Goal: Task Accomplishment & Management: Manage account settings

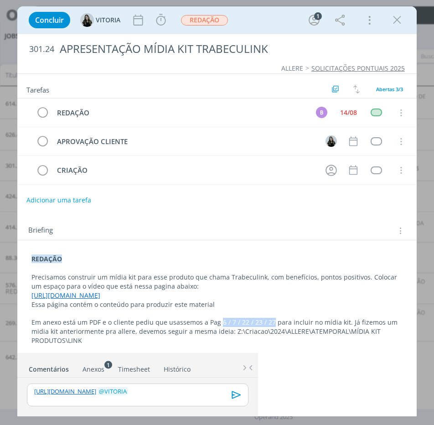
drag, startPoint x: 218, startPoint y: 321, endPoint x: 268, endPoint y: 319, distance: 50.2
click at [268, 319] on p "Em anexo está um PDF e o cliente pediu que usassemos a Pag 6 / 7 / 22 / 23 / 27…" at bounding box center [216, 331] width 371 height 27
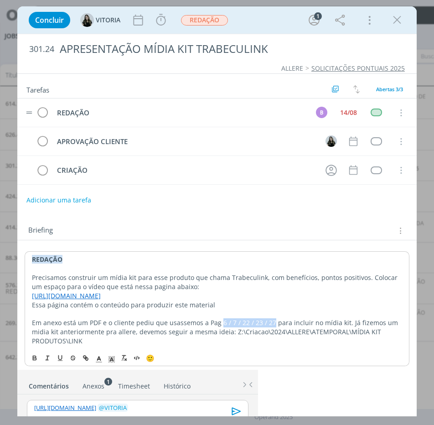
copy p "6 / 7 / 22 / 23 / 27"
click at [100, 294] on link "https://www.link-ortho.com/de/fuer-den-arzt/flexicones-microsite/link-flexicones" at bounding box center [65, 295] width 69 height 9
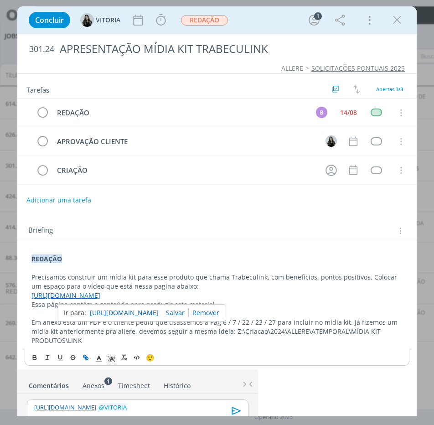
click at [142, 313] on link "https://www.link-ortho.com/de/fuer-den-arzt/flexicones-microsite/link-flexicones" at bounding box center [124, 313] width 69 height 12
click at [236, 360] on div "🙂" at bounding box center [217, 357] width 384 height 17
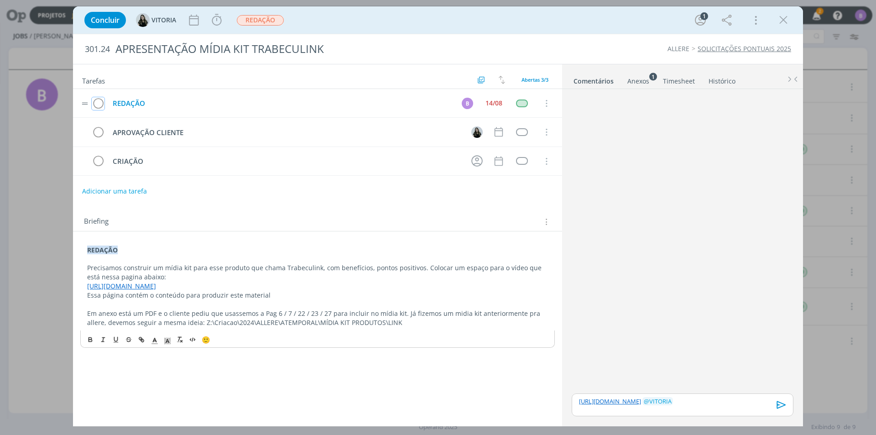
click at [99, 102] on icon "dialog" at bounding box center [98, 104] width 13 height 14
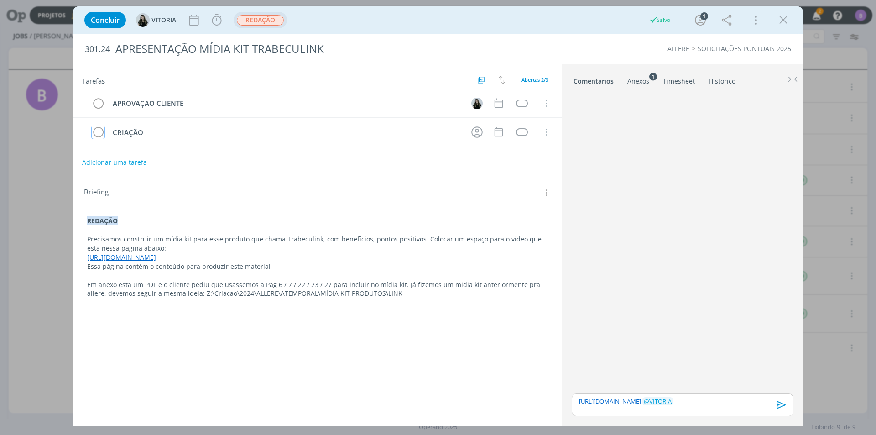
click at [266, 20] on span "REDAÇÃO" at bounding box center [260, 20] width 47 height 10
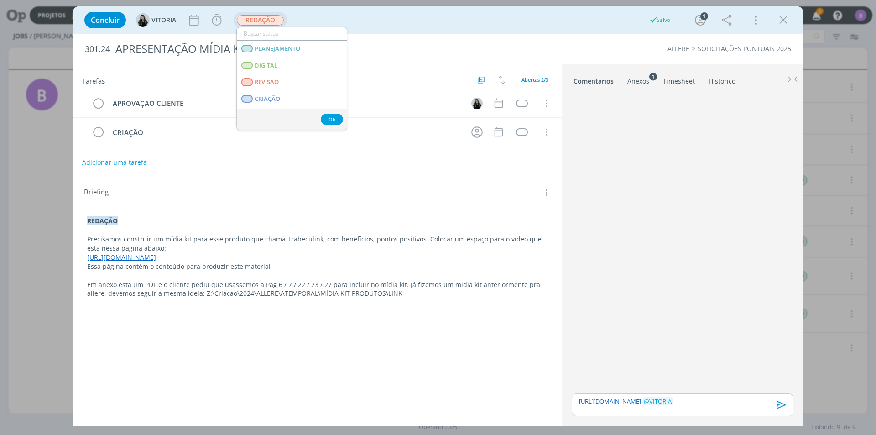
scroll to position [91, 0]
click at [308, 90] on span "APROVAÇÃO INTERNA" at bounding box center [286, 91] width 63 height 7
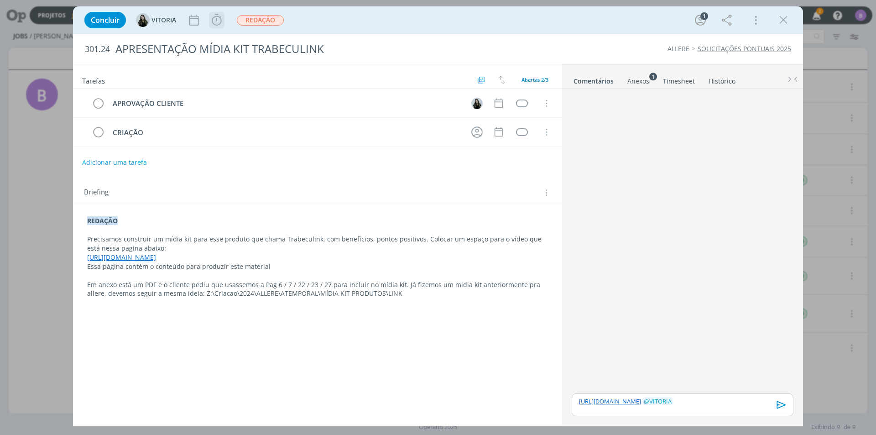
click at [219, 17] on icon "dialog" at bounding box center [217, 19] width 10 height 11
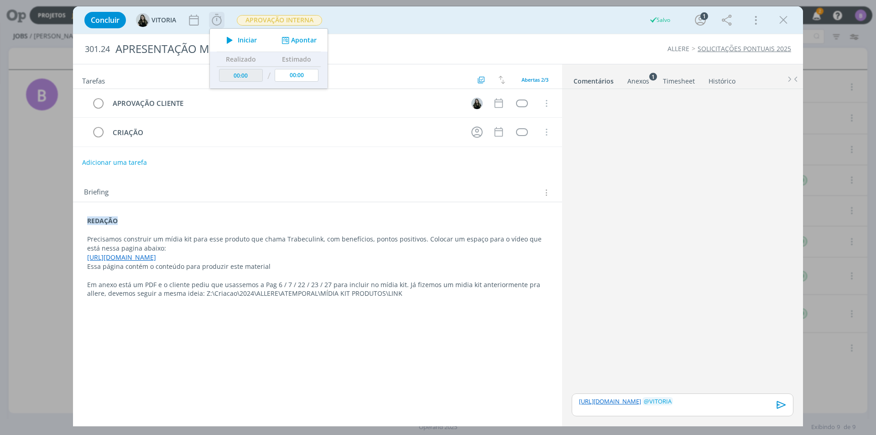
click at [298, 44] on button "Apontar" at bounding box center [298, 41] width 38 height 10
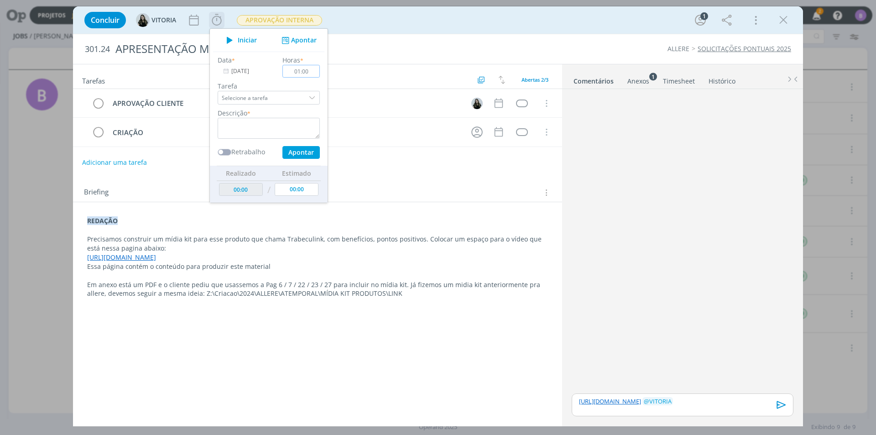
type input "01:00"
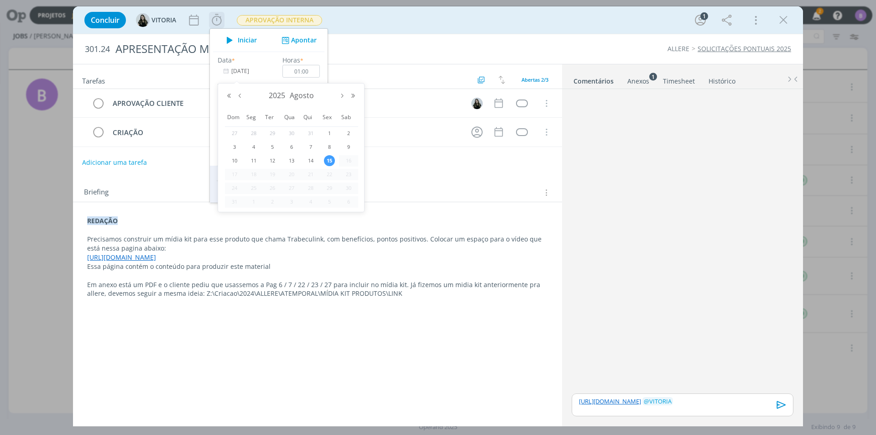
click at [243, 68] on input "15/08/2025" at bounding box center [246, 71] width 57 height 13
click at [313, 160] on span "14" at bounding box center [310, 160] width 11 height 11
type input "14/08/2025"
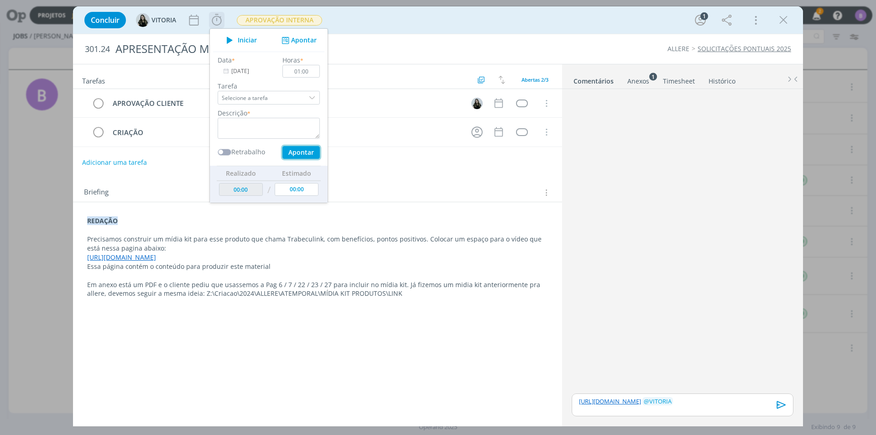
click at [301, 153] on button "Apontar" at bounding box center [300, 152] width 37 height 13
click at [255, 135] on textarea "dialog" at bounding box center [269, 128] width 102 height 21
type textarea "Timesheet"
click at [301, 155] on button "Apontar" at bounding box center [300, 152] width 37 height 13
type input "01:00"
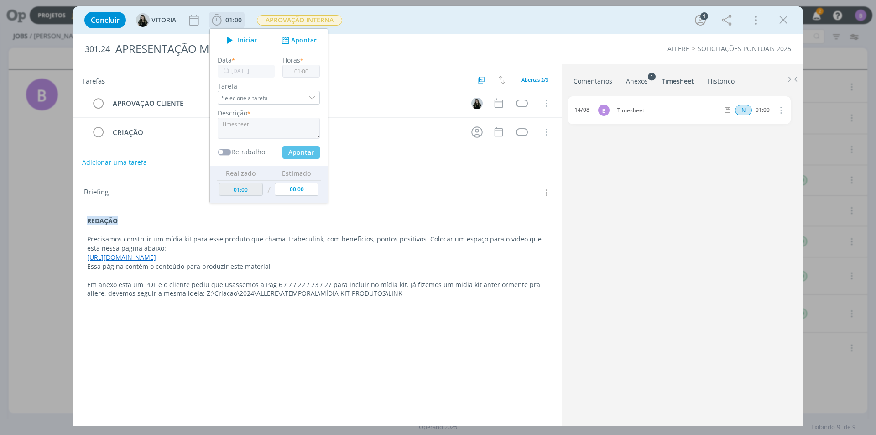
type input "15/08/2025"
type input "00:00"
click at [305, 71] on input "00:00" at bounding box center [300, 71] width 37 height 13
click at [316, 73] on input "00:00" at bounding box center [300, 71] width 37 height 13
type input "01:30"
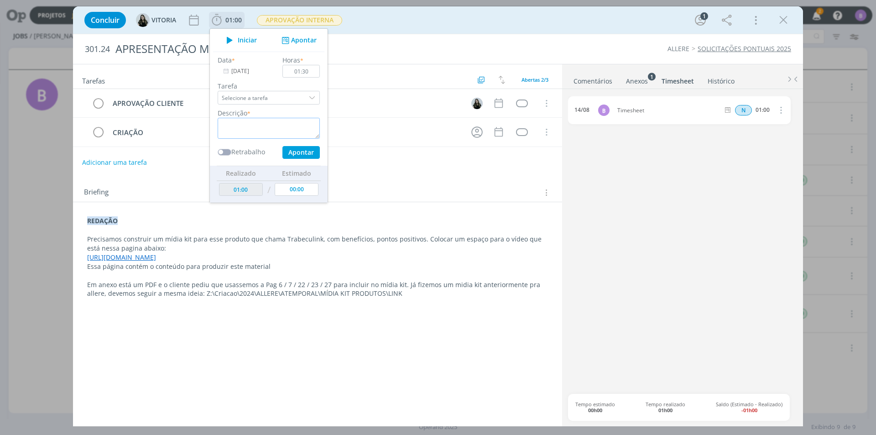
click at [267, 127] on textarea "dialog" at bounding box center [269, 128] width 102 height 21
type textarea "Timesheet"
click at [292, 147] on button "Apontar" at bounding box center [300, 152] width 37 height 13
type input "02:30"
type input "00:00"
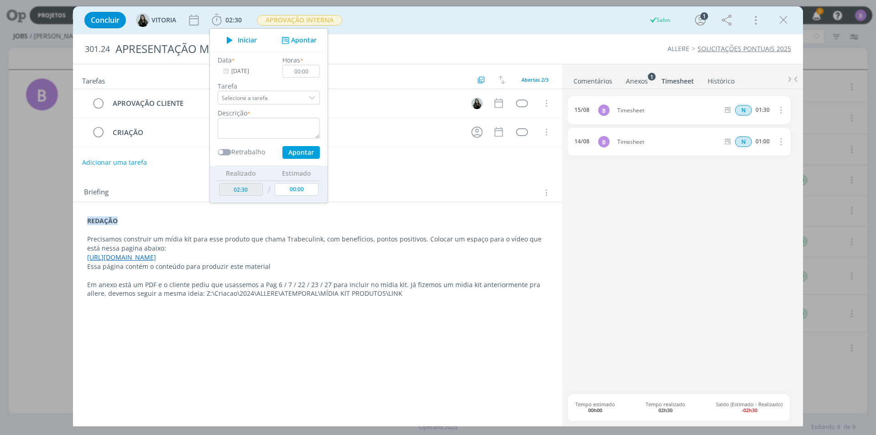
click at [434, 78] on link "Comentários" at bounding box center [593, 79] width 40 height 13
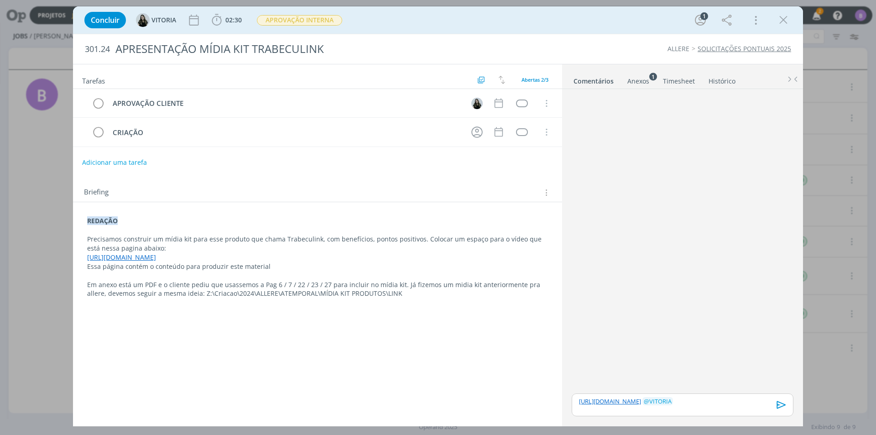
click at [434, 398] on icon "dialog" at bounding box center [782, 405] width 14 height 14
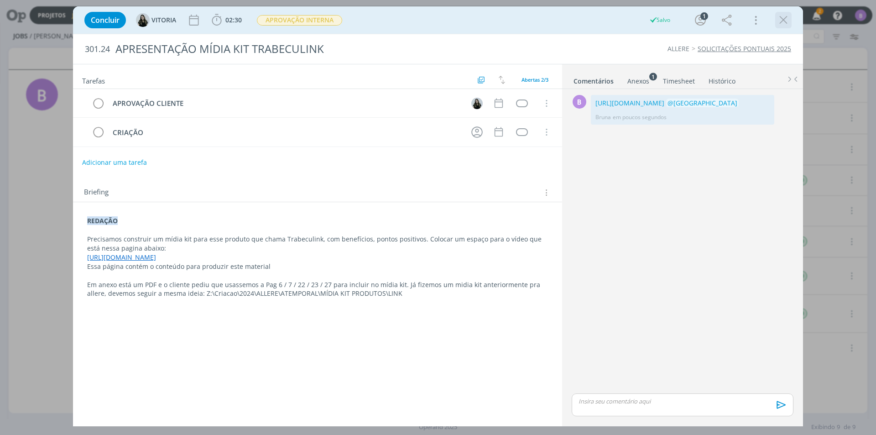
click at [434, 15] on div "dialog" at bounding box center [783, 20] width 16 height 16
click at [434, 20] on icon "dialog" at bounding box center [784, 20] width 14 height 14
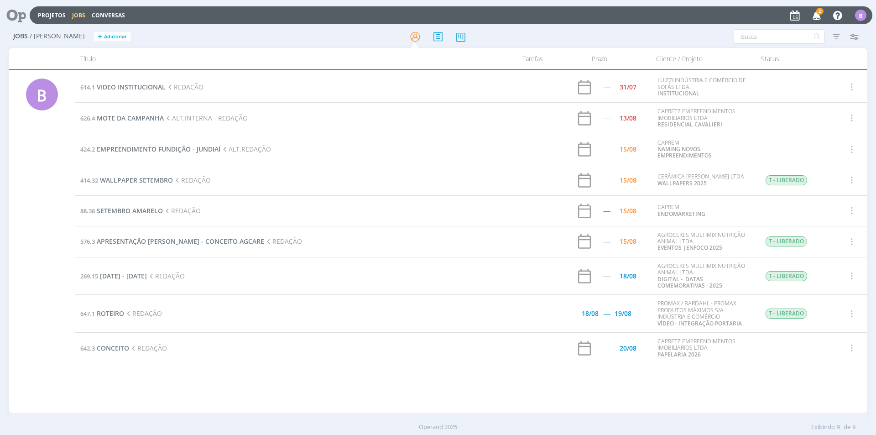
click at [434, 14] on span "2" at bounding box center [819, 11] width 7 height 7
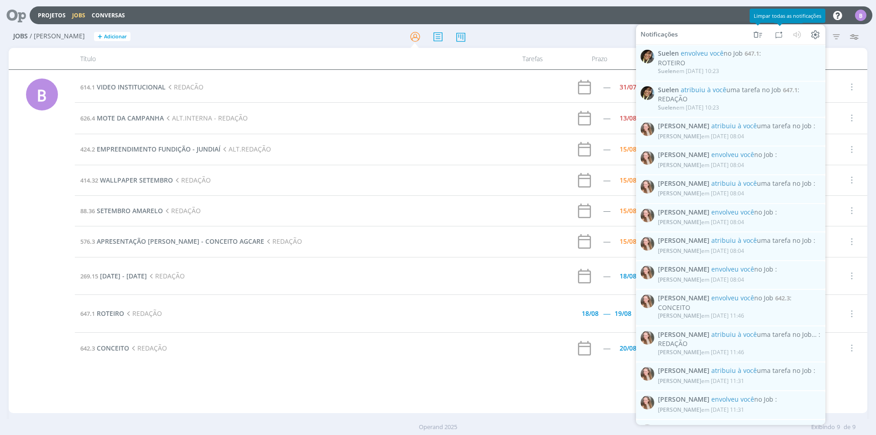
click at [434, 15] on div "Projetos Jobs Conversas Notificações Suelen envolveu você no Job 647.1 : ROTEIR…" at bounding box center [451, 15] width 843 height 18
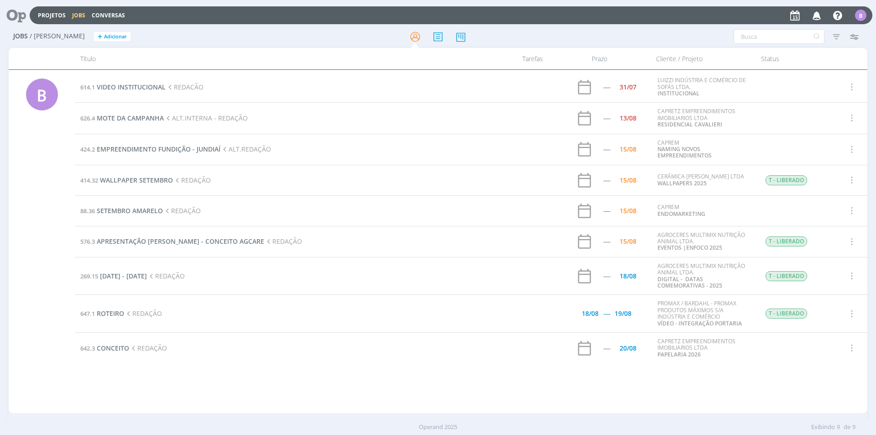
click at [348, 56] on div "Título" at bounding box center [284, 58] width 419 height 21
click at [169, 150] on span "EMPREENDIMENTO FUNDIÇÃO - JUNDIAÍ" at bounding box center [159, 149] width 124 height 9
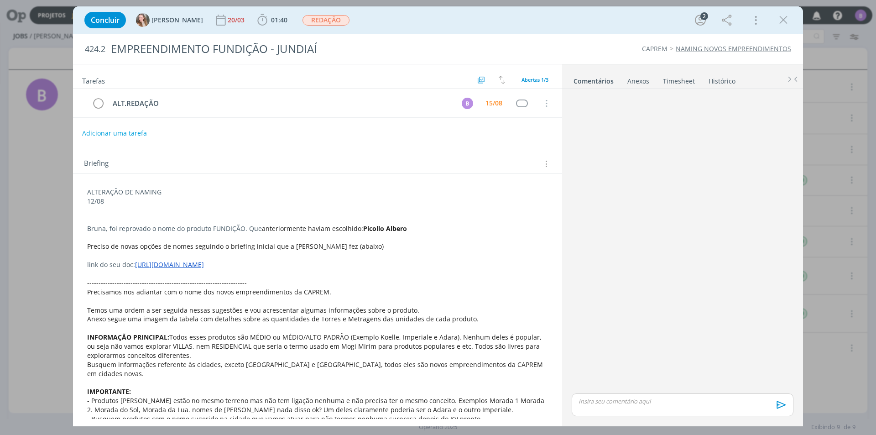
click at [204, 263] on link "https://docs.google.com/document/d/1xmjkePSrmi03MLN71OJMcGDpo4s2ehBQy35Vxe2g4qg…" at bounding box center [169, 264] width 69 height 9
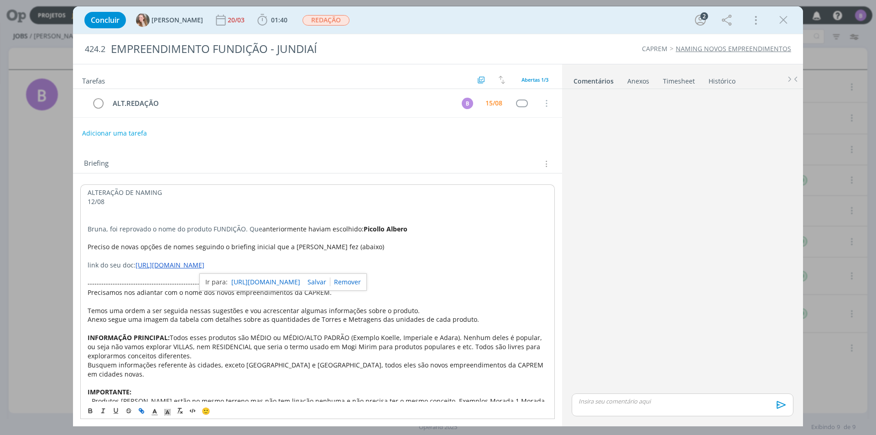
click at [263, 281] on link "https://docs.google.com/document/d/1xmjkePSrmi03MLN71OJMcGDpo4s2ehBQy35Vxe2g4qg…" at bounding box center [265, 282] width 69 height 12
click at [254, 203] on p "12/08" at bounding box center [318, 201] width 460 height 9
click at [180, 194] on p "ALTERAÇÃO DE NAMING" at bounding box center [318, 192] width 460 height 9
click at [115, 215] on p "dialog" at bounding box center [318, 219] width 460 height 9
click at [434, 228] on p "Bruna, foi reprovado o nome do produto FUNDIÇÃO. Que anteriormente haviam escol…" at bounding box center [318, 228] width 460 height 9
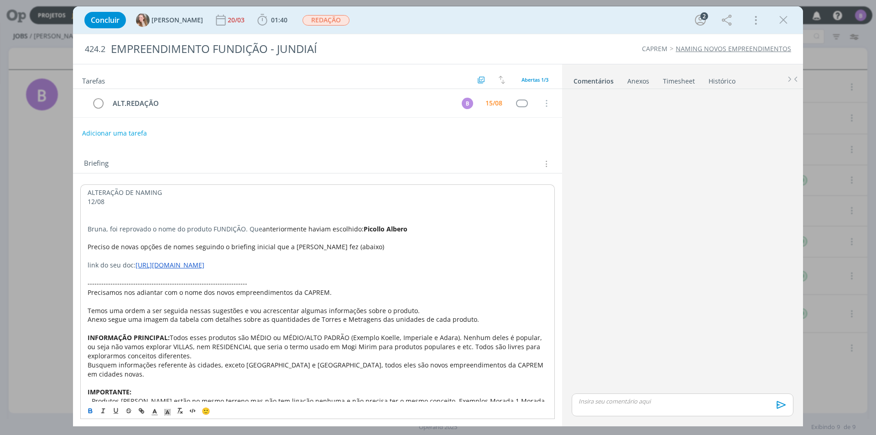
click at [386, 245] on p "Preciso de novas opções de nomes seguindo o briefing inicial que a Thamires fez…" at bounding box center [318, 246] width 460 height 9
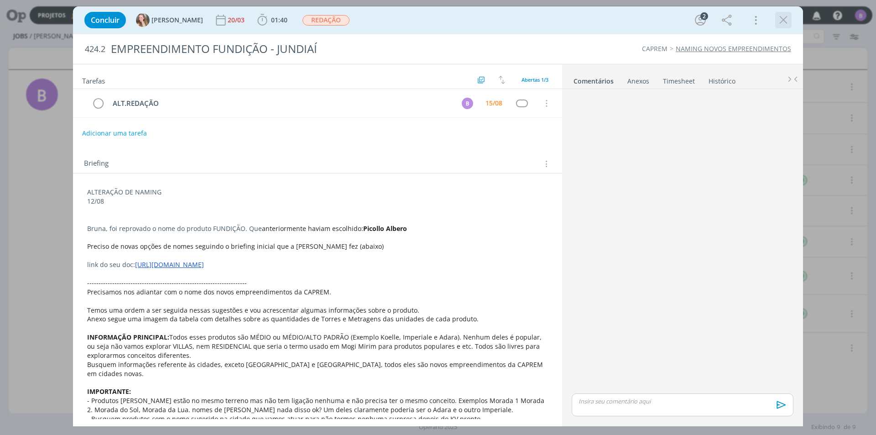
click at [434, 17] on icon "dialog" at bounding box center [784, 20] width 14 height 14
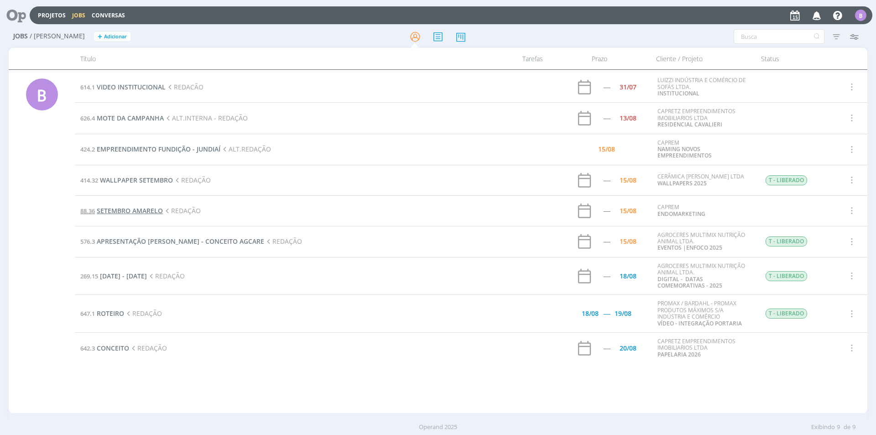
click at [139, 210] on span "SETEMBRO AMARELO" at bounding box center [130, 210] width 66 height 9
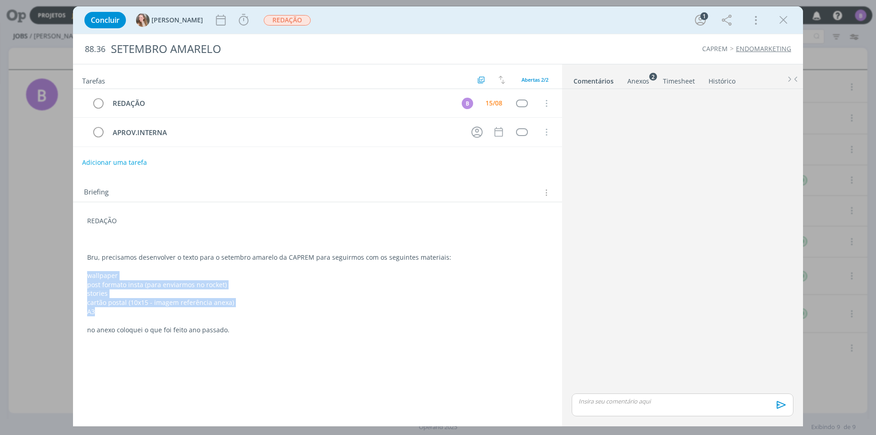
drag, startPoint x: 84, startPoint y: 275, endPoint x: 129, endPoint y: 312, distance: 58.0
click at [129, 312] on div "REDAÇÃO Bru, precisamos desenvolver o texto para o setembro amarelo da CAPREM p…" at bounding box center [317, 275] width 475 height 124
copy div "wallpaper post formato insta (para enviarmos no rocket) stories cartão postal (…"
click at [220, 315] on p "A3" at bounding box center [318, 312] width 460 height 9
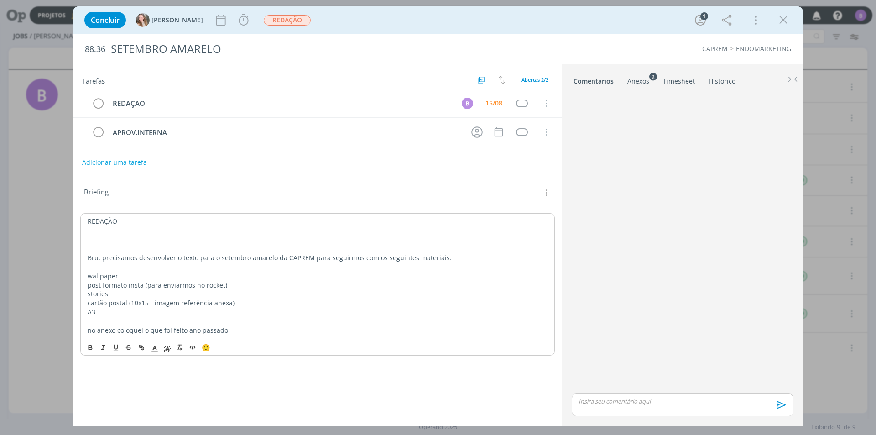
click at [434, 80] on div "Anexos 2" at bounding box center [638, 81] width 22 height 9
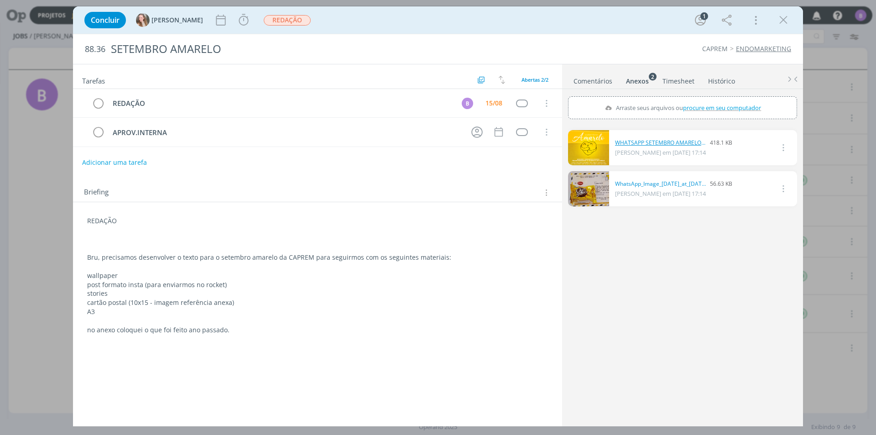
click at [434, 143] on link "WHATSAPP SETEMBRO AMARELO.png" at bounding box center [660, 143] width 91 height 8
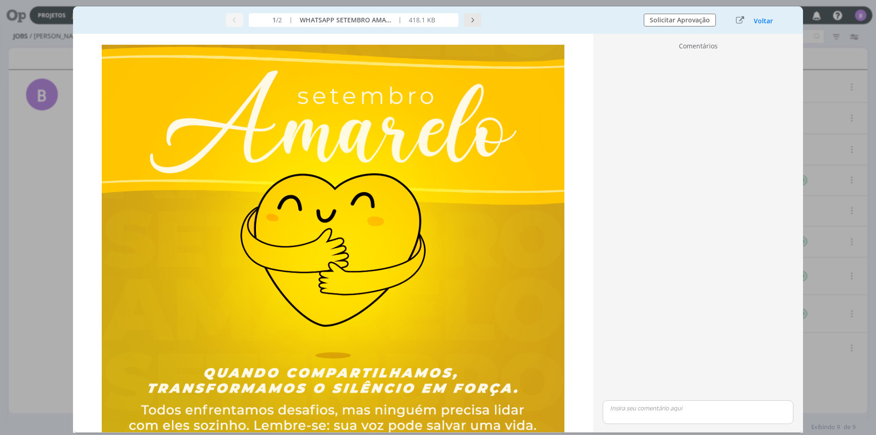
click at [434, 17] on button "dialog" at bounding box center [472, 20] width 17 height 14
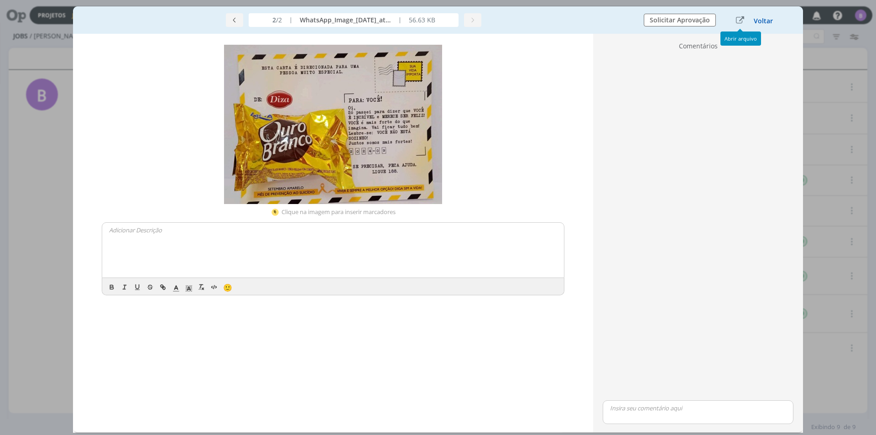
click at [434, 20] on button "Voltar" at bounding box center [763, 20] width 20 height 7
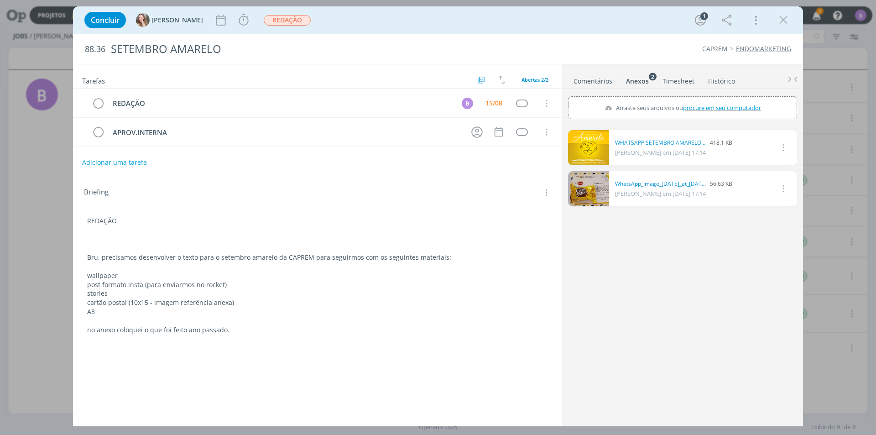
click at [434, 162] on div "Adicionar uma tarefa" at bounding box center [317, 162] width 489 height 16
click at [434, 235] on div "0 WHATSAPP SETEMBRO AMARELO.png 418.1 KB Gabriela em 12/08 às 17:14 Excluir 0 W…" at bounding box center [682, 275] width 229 height 298
click at [239, 17] on icon "dialog" at bounding box center [244, 19] width 10 height 11
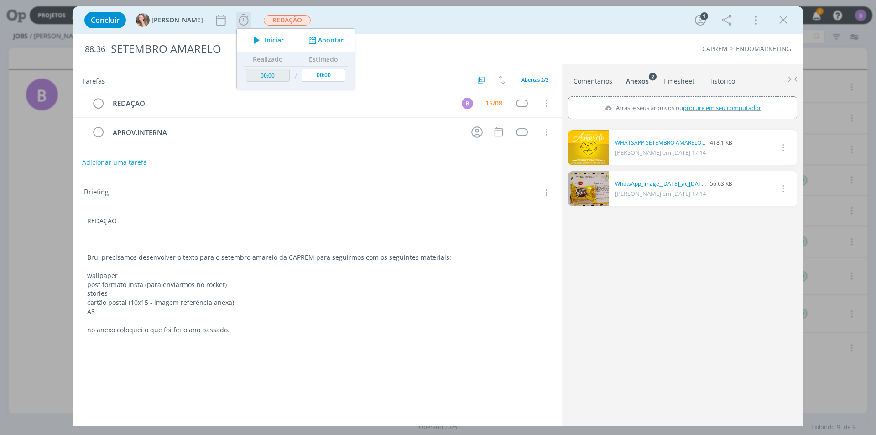
click at [306, 36] on button "Apontar" at bounding box center [325, 41] width 38 height 10
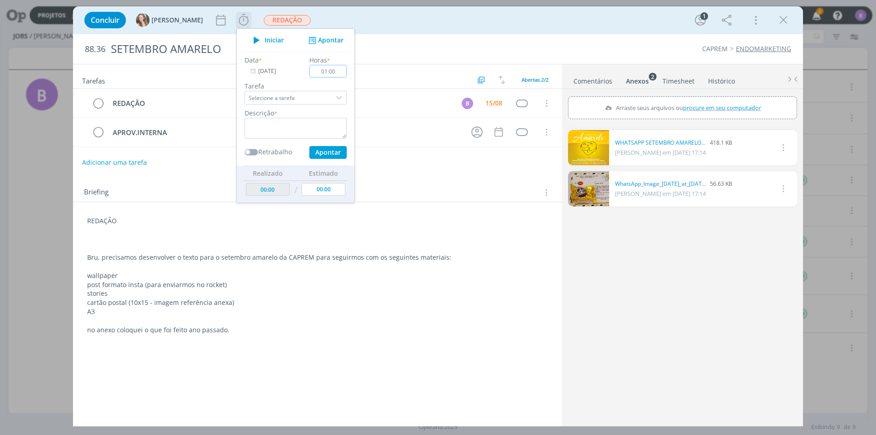
type input "01:00"
click at [268, 125] on textarea "dialog" at bounding box center [296, 128] width 102 height 21
type textarea "Timesheet"
click at [309, 158] on button "Apontar" at bounding box center [327, 152] width 37 height 13
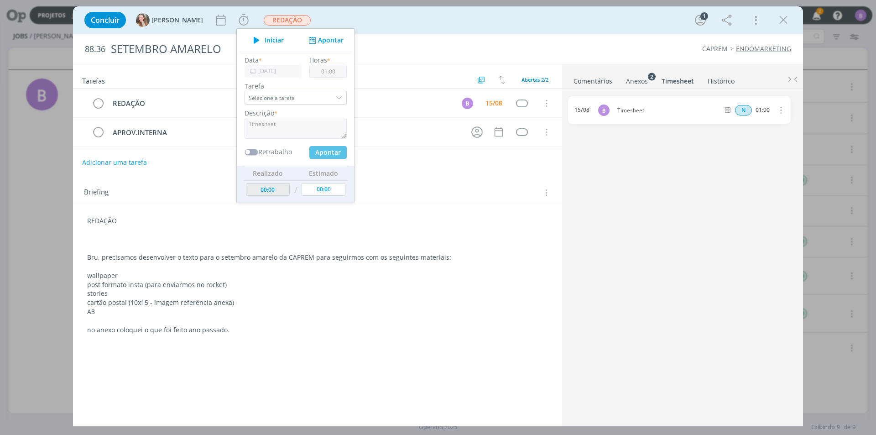
type input "01:00"
click at [434, 80] on link "Comentários" at bounding box center [593, 79] width 40 height 13
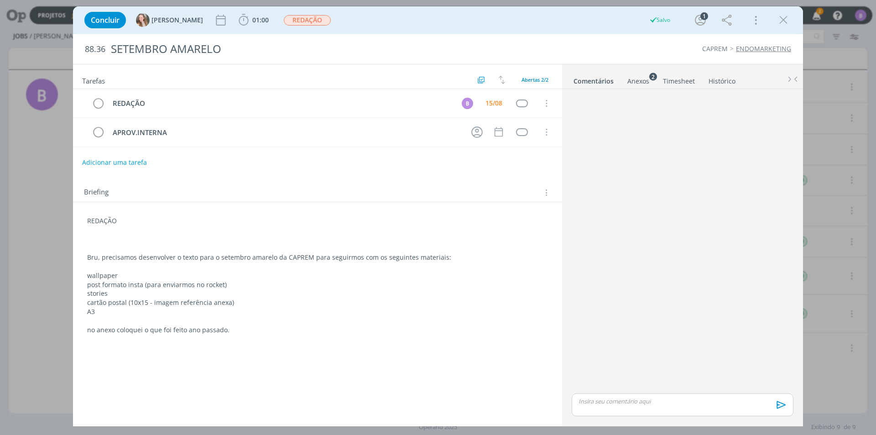
drag, startPoint x: 660, startPoint y: 399, endPoint x: 658, endPoint y: 394, distance: 5.6
click at [434, 398] on p "dialog" at bounding box center [682, 401] width 207 height 8
click at [434, 389] on div "dialog" at bounding box center [683, 387] width 222 height 23
click at [434, 408] on icon "dialog" at bounding box center [619, 407] width 7 height 7
type input "https://docs.google.com/document/d/1fs78IA7Jo7Z1mslpr-QdrpjXLuvGSdWDWBI-w7VSWow…"
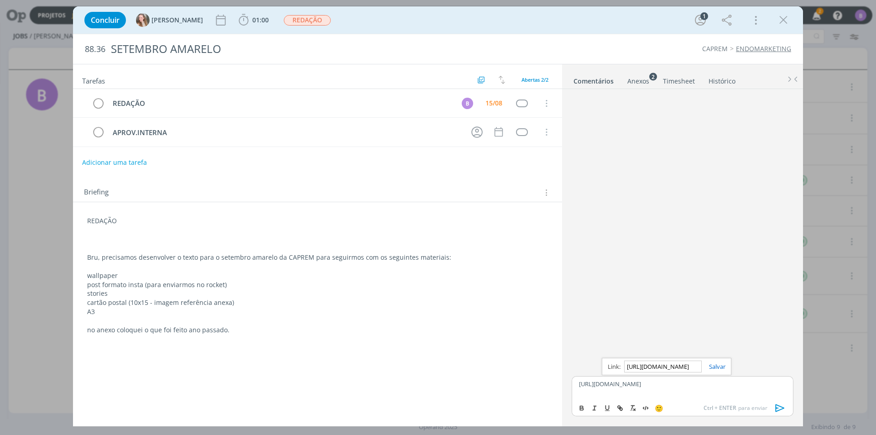
click at [434, 362] on div "https://docs.google.com/document/d/1fs78IA7Jo7Z1mslpr-QdrpjXLuvGSdWDWBI-w7VSWow…" at bounding box center [667, 366] width 130 height 17
click at [434, 364] on link "dialog" at bounding box center [714, 366] width 24 height 8
click at [434, 397] on div "https://docs.google.com/document/d/1fs78IA7Jo7Z1mslpr-QdrpjXLuvGSdWDWBI-w7VSWow…" at bounding box center [683, 387] width 222 height 23
click at [434, 79] on link "Timesheet" at bounding box center [678, 79] width 33 height 13
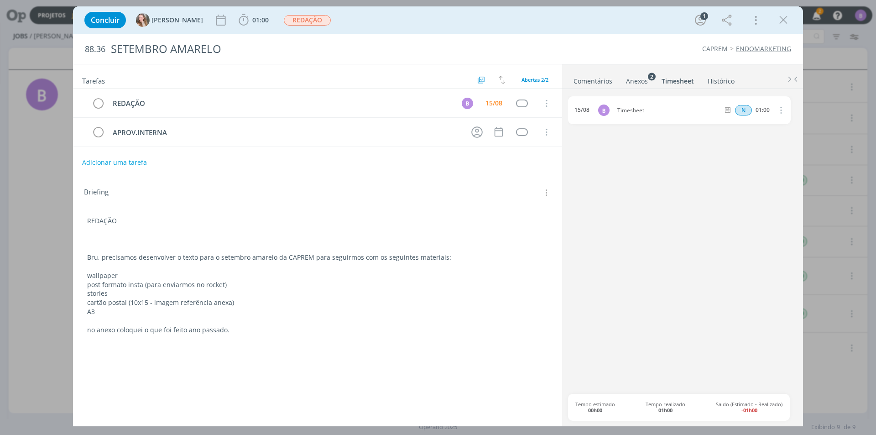
click at [434, 79] on div "Anexos 2" at bounding box center [637, 81] width 22 height 9
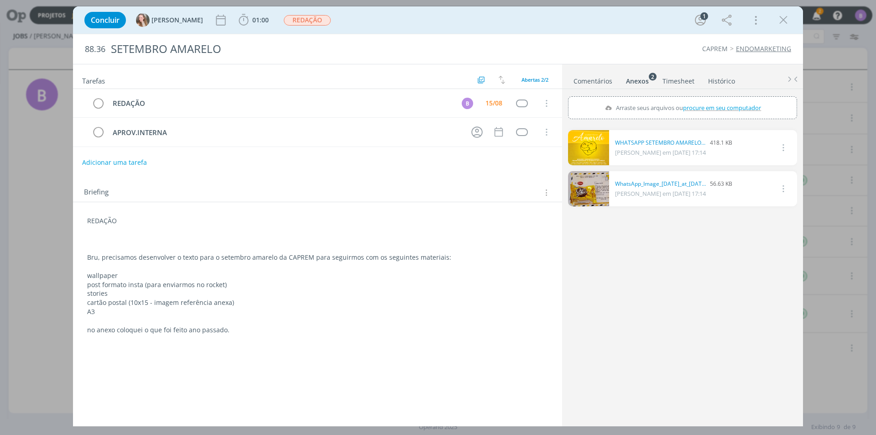
click at [434, 193] on span "Gabriela em 12/08 às 17:14" at bounding box center [660, 193] width 91 height 8
click at [434, 186] on link "WhatsApp_Image_2025-08-12_at_16.10.41.jpeg" at bounding box center [660, 184] width 91 height 8
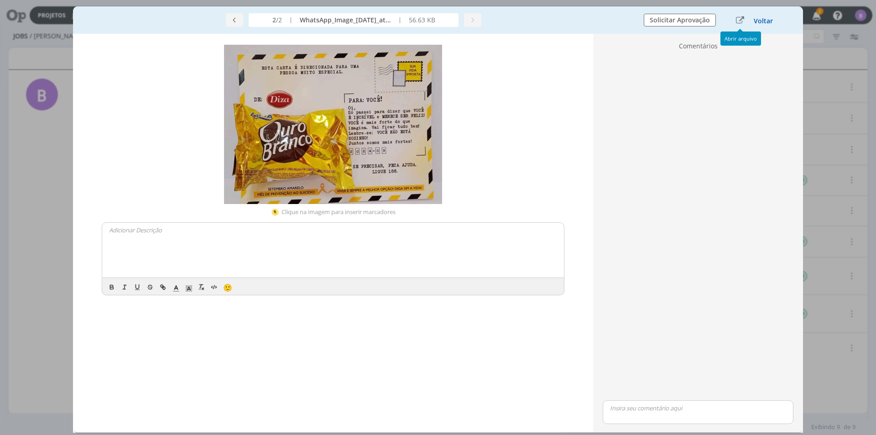
click at [434, 17] on button "Voltar" at bounding box center [763, 20] width 20 height 7
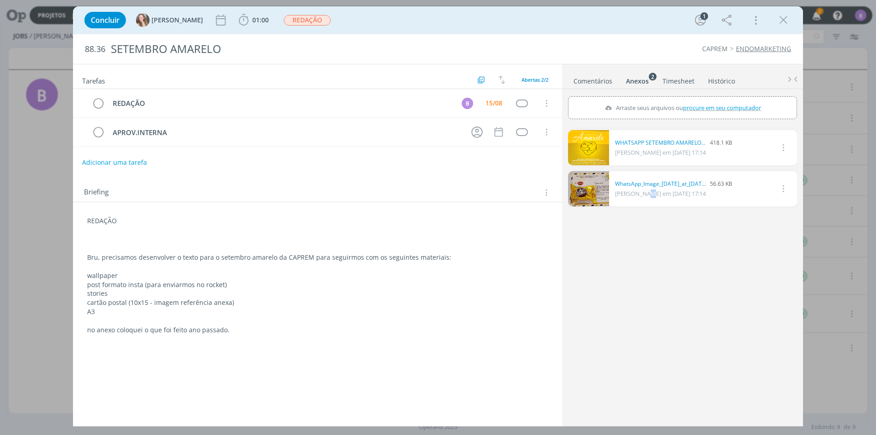
click at [434, 82] on link "Comentários" at bounding box center [593, 79] width 40 height 13
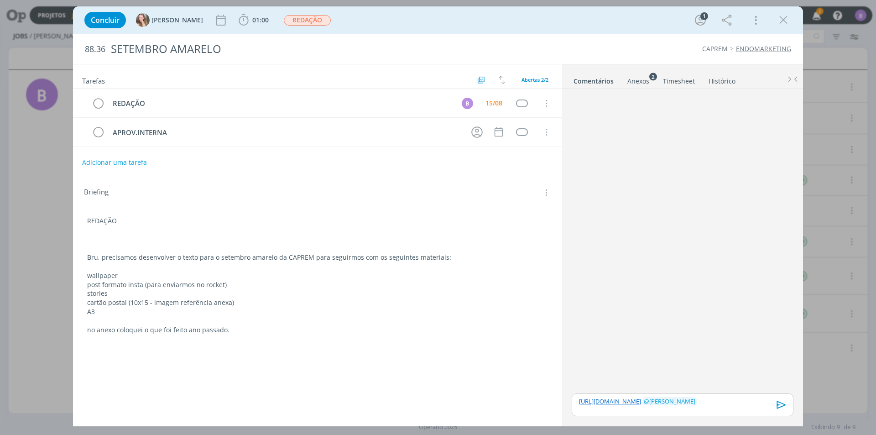
click at [434, 395] on button "dialog" at bounding box center [781, 404] width 19 height 23
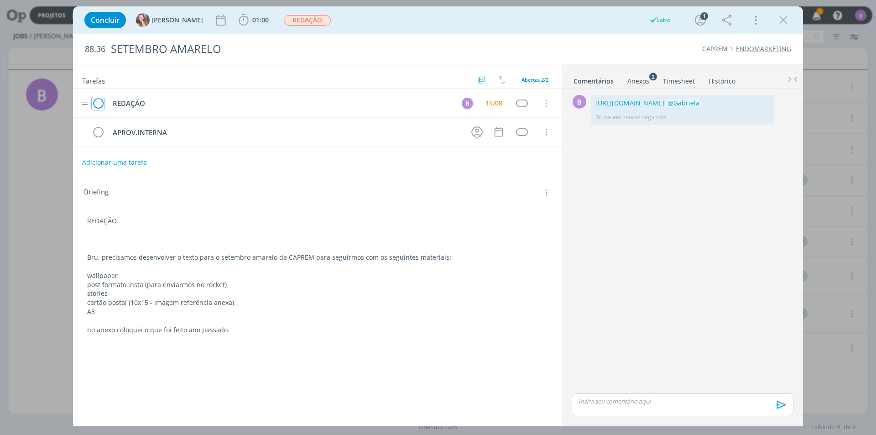
click at [98, 105] on icon "dialog" at bounding box center [98, 104] width 13 height 14
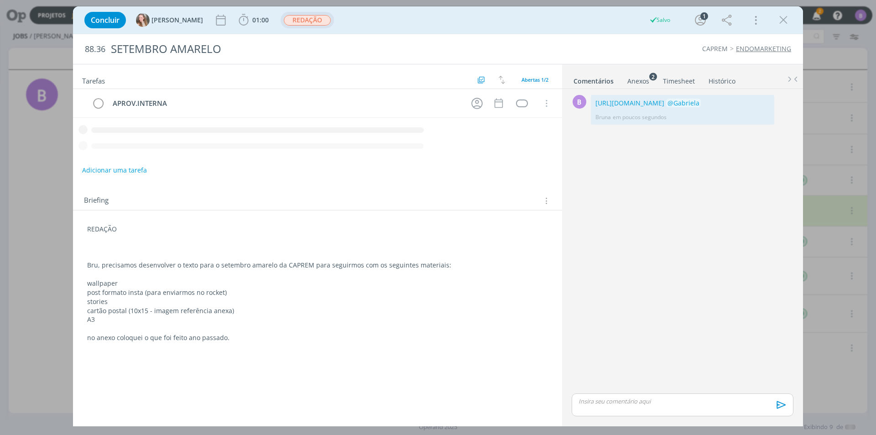
click at [287, 18] on span "REDAÇÃO" at bounding box center [307, 20] width 47 height 10
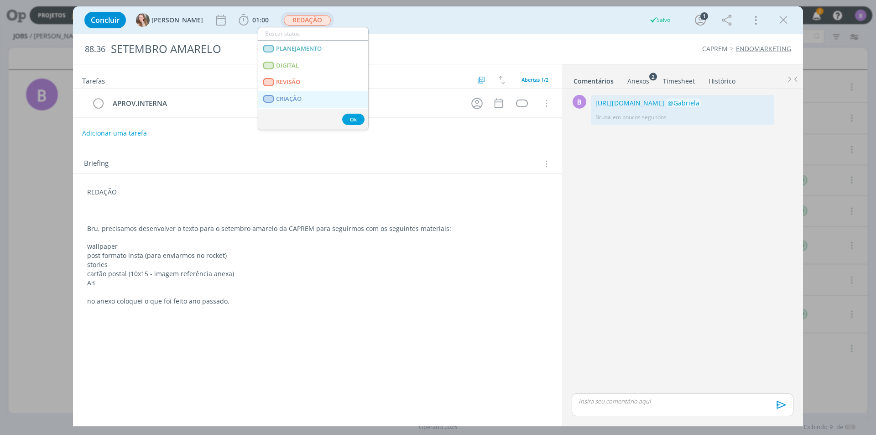
scroll to position [91, 0]
click at [311, 88] on span "APROVAÇÃO INTERNA" at bounding box center [307, 91] width 63 height 7
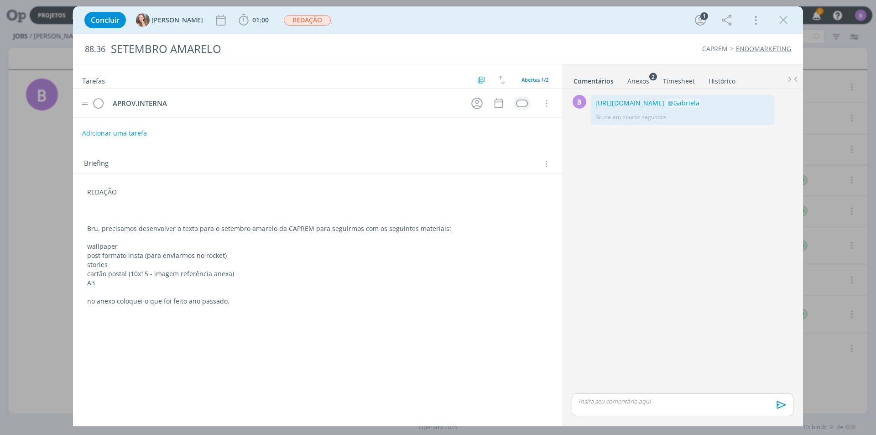
click at [434, 99] on button "dialog" at bounding box center [521, 103] width 11 height 8
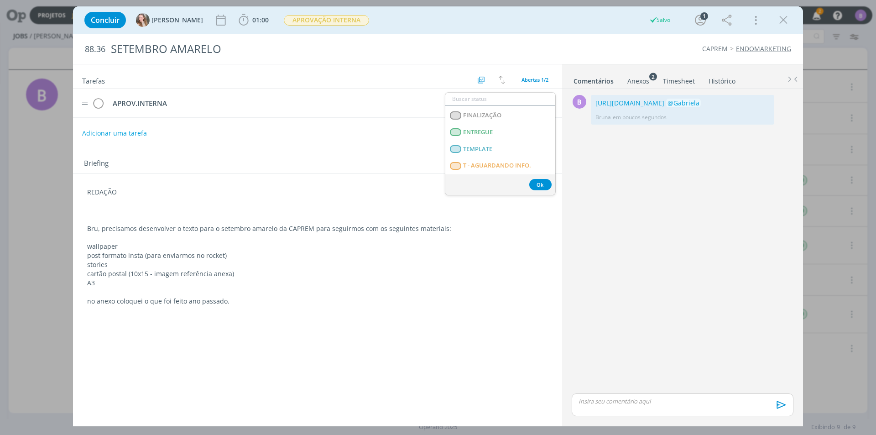
scroll to position [233, 0]
click at [434, 131] on span "T - LIBERADO" at bounding box center [481, 132] width 37 height 7
